Goal: Check status: Check status

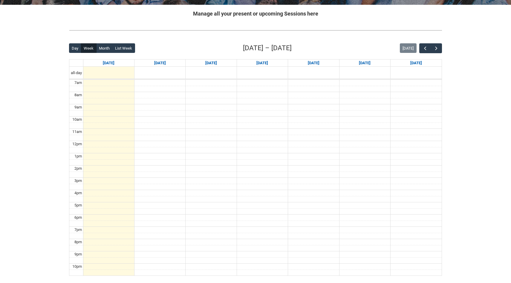
scroll to position [129, 0]
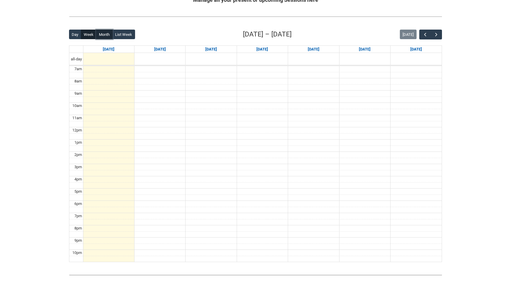
click at [103, 38] on button "Month" at bounding box center [104, 35] width 16 height 10
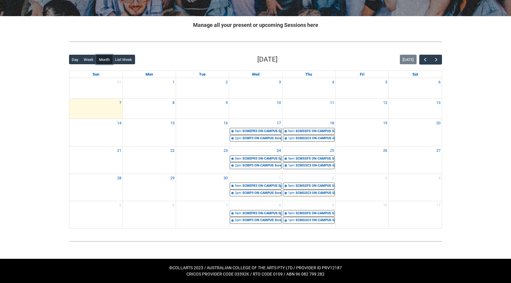
scroll to position [103, 0]
click at [248, 130] on div "SCMEPR3 ON-CAMPUS Episodic Production STAGE 3 GROUP 2 | [PERSON_NAME] ([PERSON_…" at bounding box center [261, 131] width 39 height 5
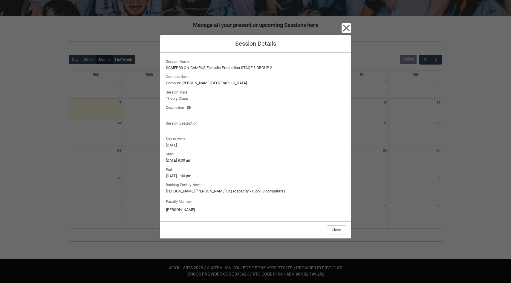
click at [345, 98] on lightning-formatted-text "Theory Class" at bounding box center [255, 99] width 179 height 6
click at [347, 27] on icon "button" at bounding box center [346, 28] width 7 height 7
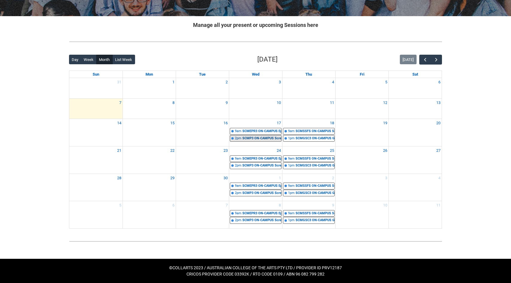
click at [271, 138] on div "SCMP3 ON-CAMPUS Screen Craft STAGE 3 GROUP 2 | [GEOGRAPHIC_DATA] ([PERSON_NAME]…" at bounding box center [261, 138] width 39 height 5
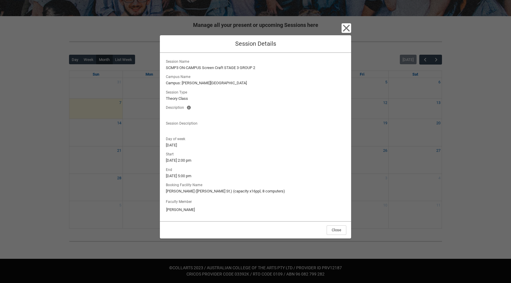
click at [344, 22] on div "Close Session Details Session Name SCMP3 ON-CAMPUS Screen Craft STAGE 3 GROUP 2…" at bounding box center [255, 141] width 191 height 283
click at [345, 27] on icon "button" at bounding box center [346, 28] width 7 height 7
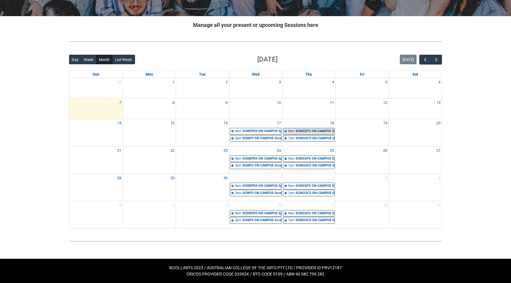
click at [296, 129] on div "SCMSSFS ON-CAMPUS Screenwriting for Short Film STAGE 3 G2 | AV Room ([PERSON_NA…" at bounding box center [315, 131] width 39 height 5
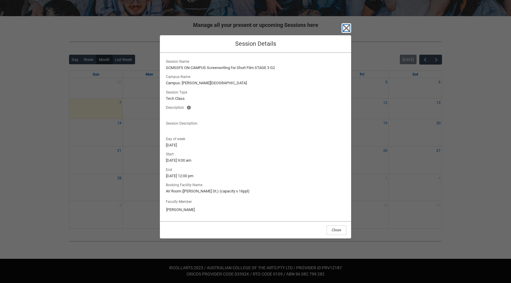
click at [342, 30] on icon "button" at bounding box center [347, 28] width 10 height 10
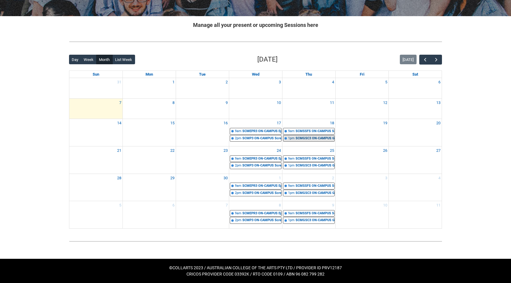
click at [306, 140] on div "SCMGSC3 ON-CAMPUS Global Screen Cultures Stage 3 Group 2 | AV Room ([PERSON_NAM…" at bounding box center [315, 138] width 39 height 5
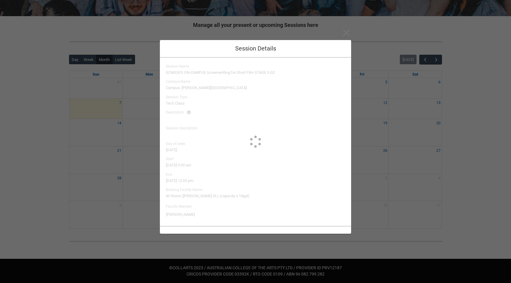
type input "[PERSON_NAME]"
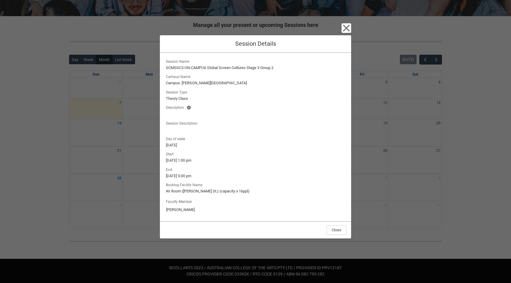
click at [345, 33] on div "Close Session Details Session Name SCMGSC3 ON-CAMPUS Global Screen Cultures Sta…" at bounding box center [255, 141] width 191 height 283
click at [347, 27] on icon "button" at bounding box center [346, 28] width 7 height 7
